Goal: Transaction & Acquisition: Purchase product/service

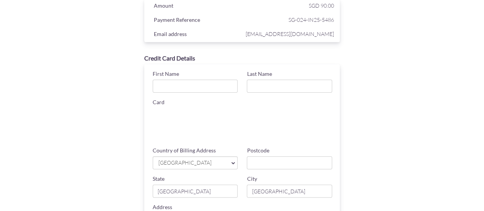
click at [205, 79] on div "First Name" at bounding box center [195, 81] width 95 height 23
click at [196, 82] on input "First Name" at bounding box center [195, 86] width 85 height 13
type input "M N"
click at [303, 87] on input "Last Name" at bounding box center [289, 86] width 85 height 13
type input "[PERSON_NAME]"
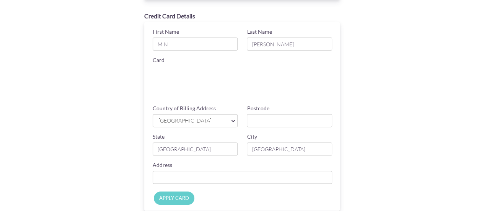
scroll to position [83, 0]
click at [224, 124] on span "[GEOGRAPHIC_DATA]" at bounding box center [192, 120] width 68 height 8
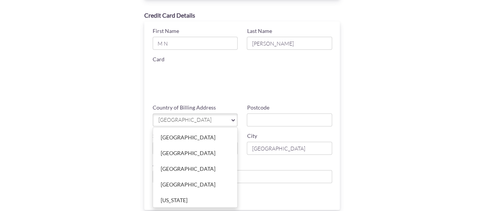
click at [224, 124] on span "[GEOGRAPHIC_DATA]" at bounding box center [192, 120] width 68 height 8
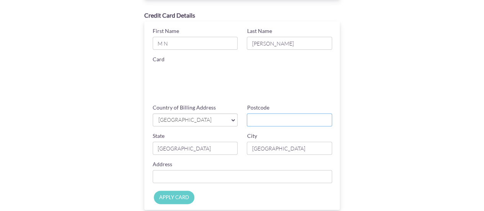
click at [269, 121] on input "Postcode" at bounding box center [289, 119] width 85 height 13
type input "506863"
click at [179, 175] on input "Country of Billing Address" at bounding box center [243, 176] width 180 height 13
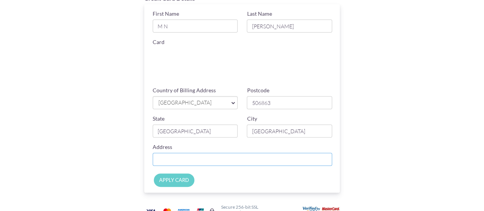
scroll to position [101, 0]
click at [173, 173] on input "APPLY CARD" at bounding box center [174, 179] width 41 height 13
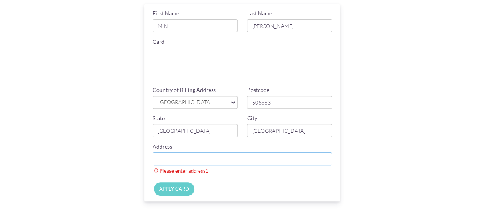
click at [200, 164] on input "Country of Billing Address" at bounding box center [243, 158] width 180 height 13
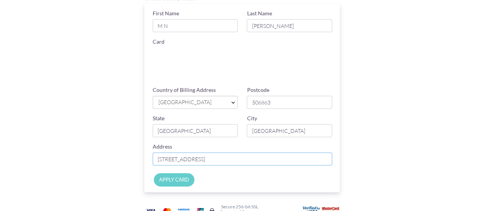
type input "[STREET_ADDRESS]"
click at [175, 179] on input "APPLY CARD" at bounding box center [174, 179] width 41 height 13
type input "Applying..."
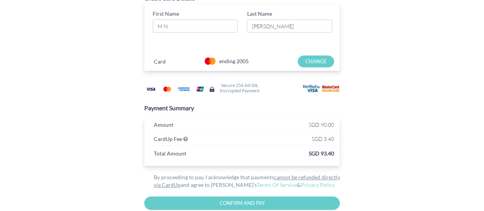
scroll to position [0, 0]
